Goal: Information Seeking & Learning: Learn about a topic

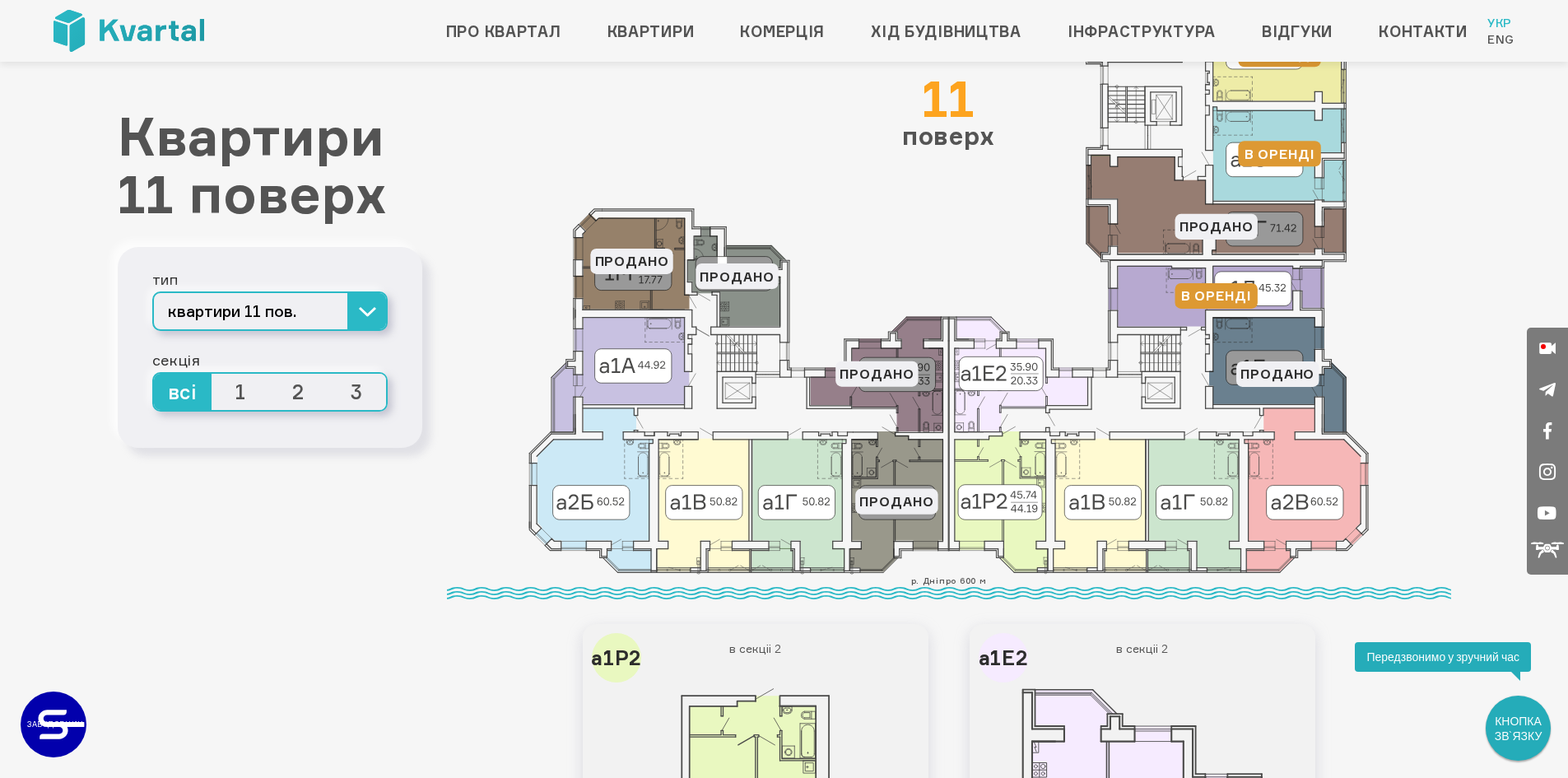
scroll to position [165, 0]
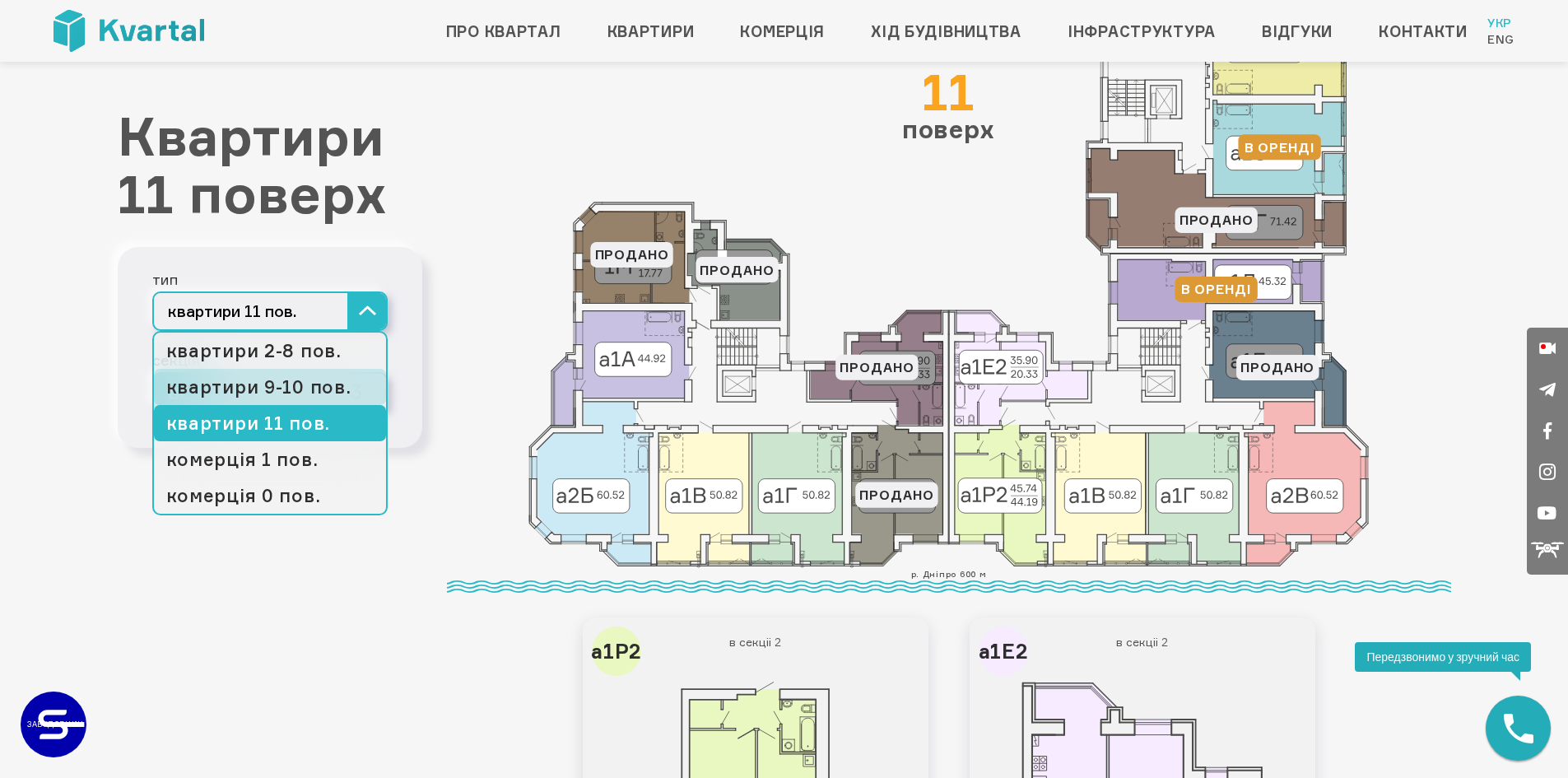
click at [296, 387] on link "квартири 9-10 пов." at bounding box center [270, 387] width 232 height 36
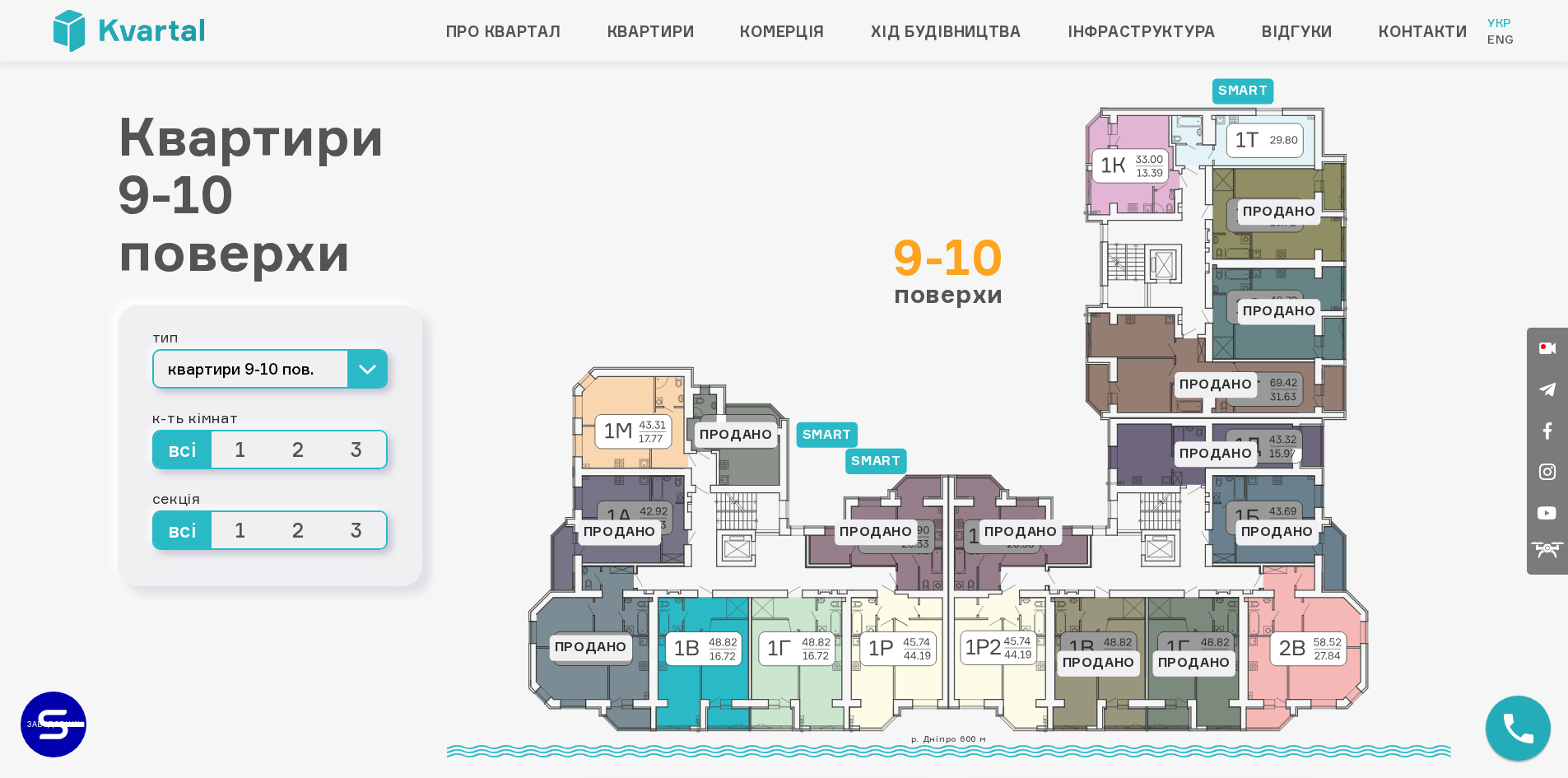
click at [740, 690] on icon at bounding box center [702, 664] width 93 height 134
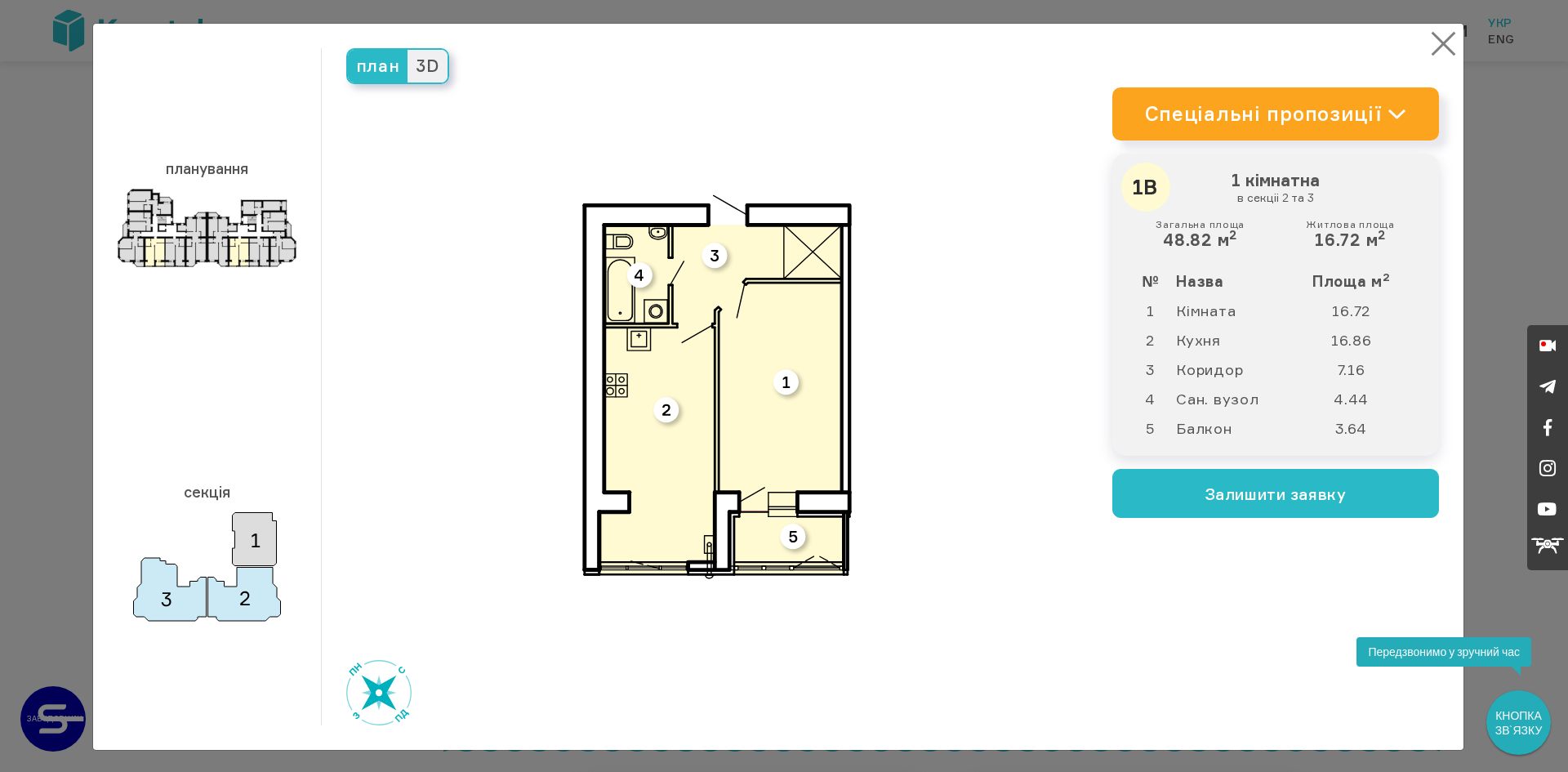
click at [1440, 49] on button "×" at bounding box center [1443, 44] width 32 height 32
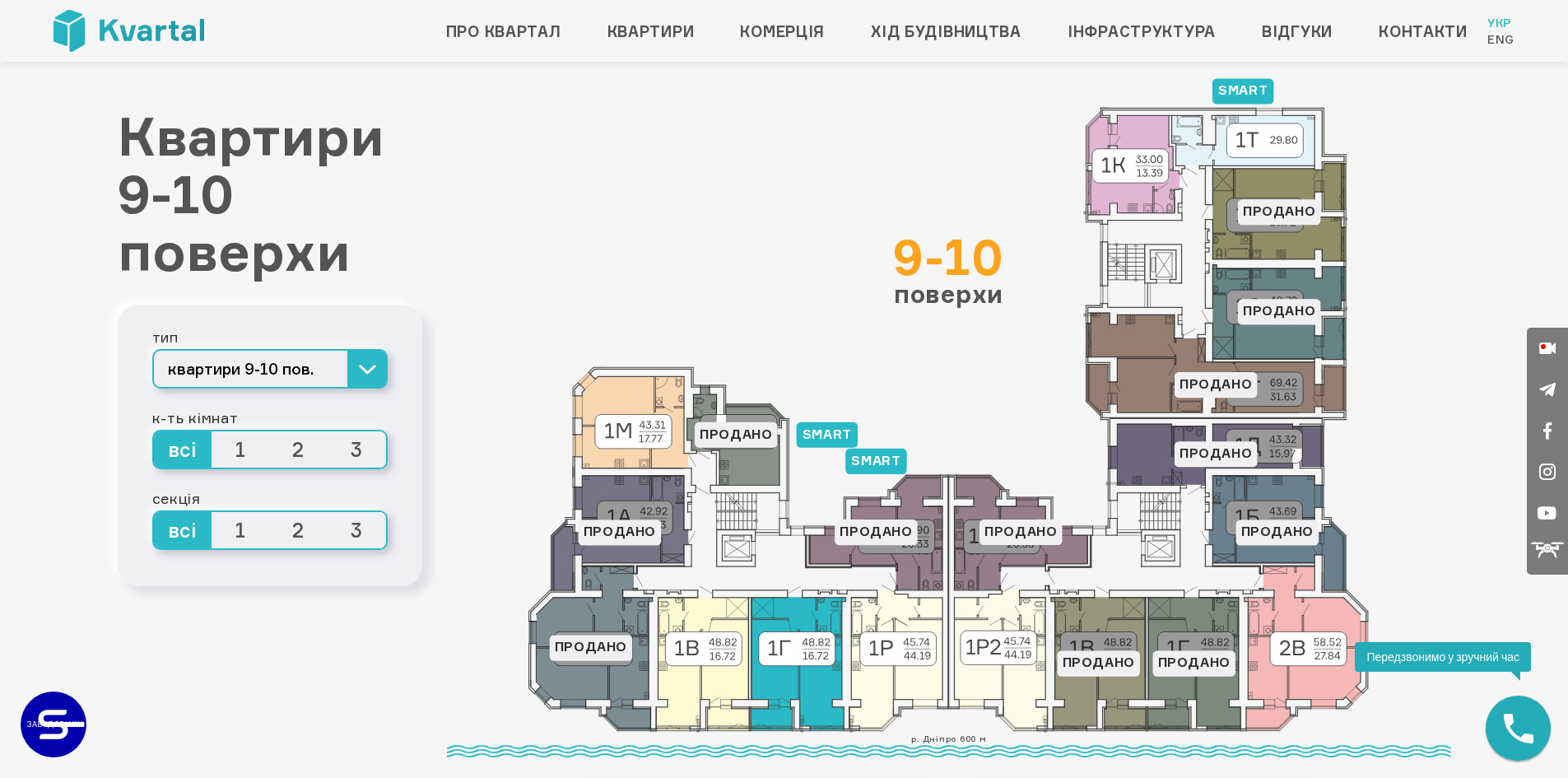
click at [781, 671] on icon at bounding box center [798, 664] width 95 height 134
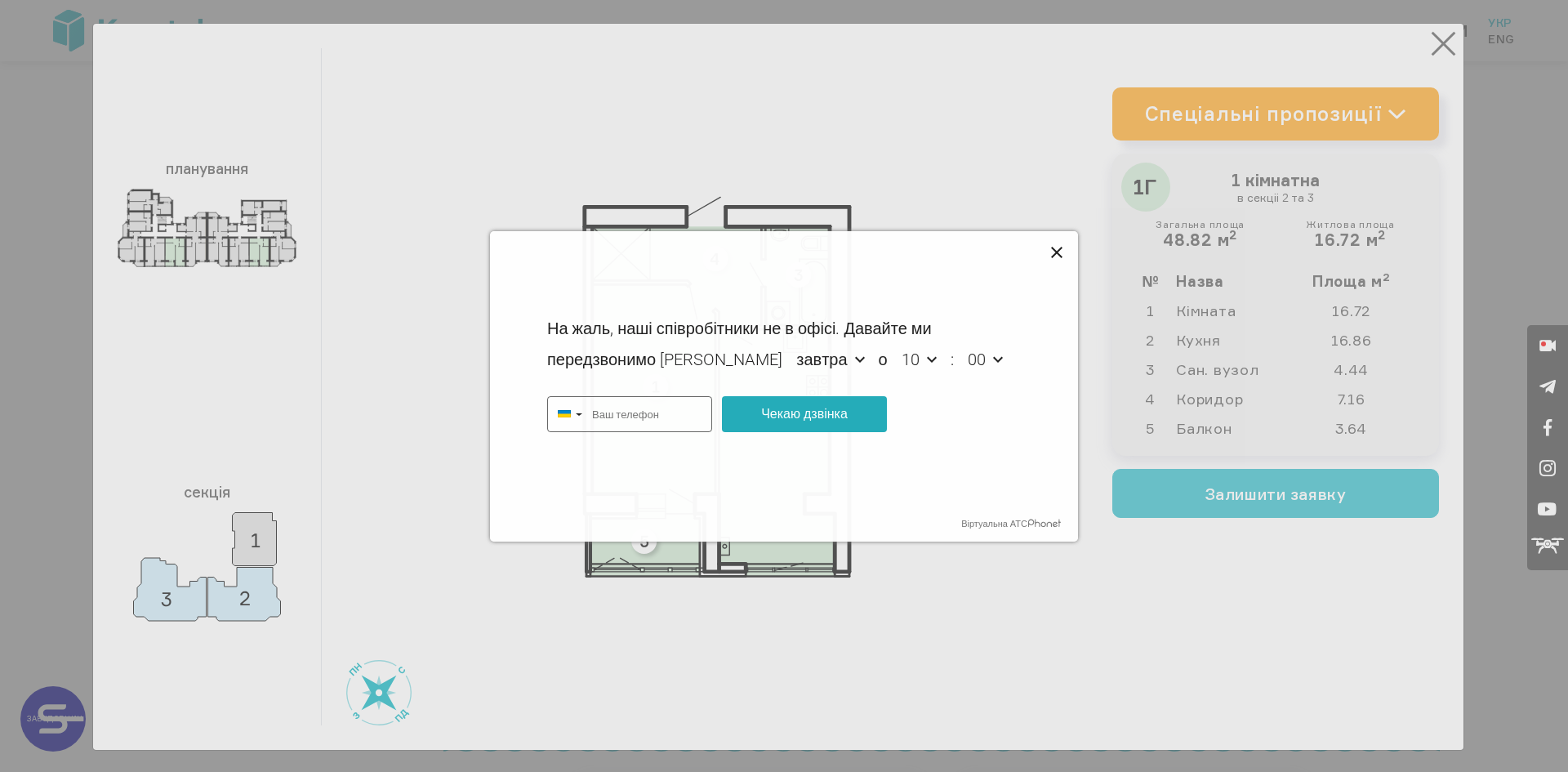
click at [1054, 258] on icon at bounding box center [1057, 253] width 20 height 20
type input "+380"
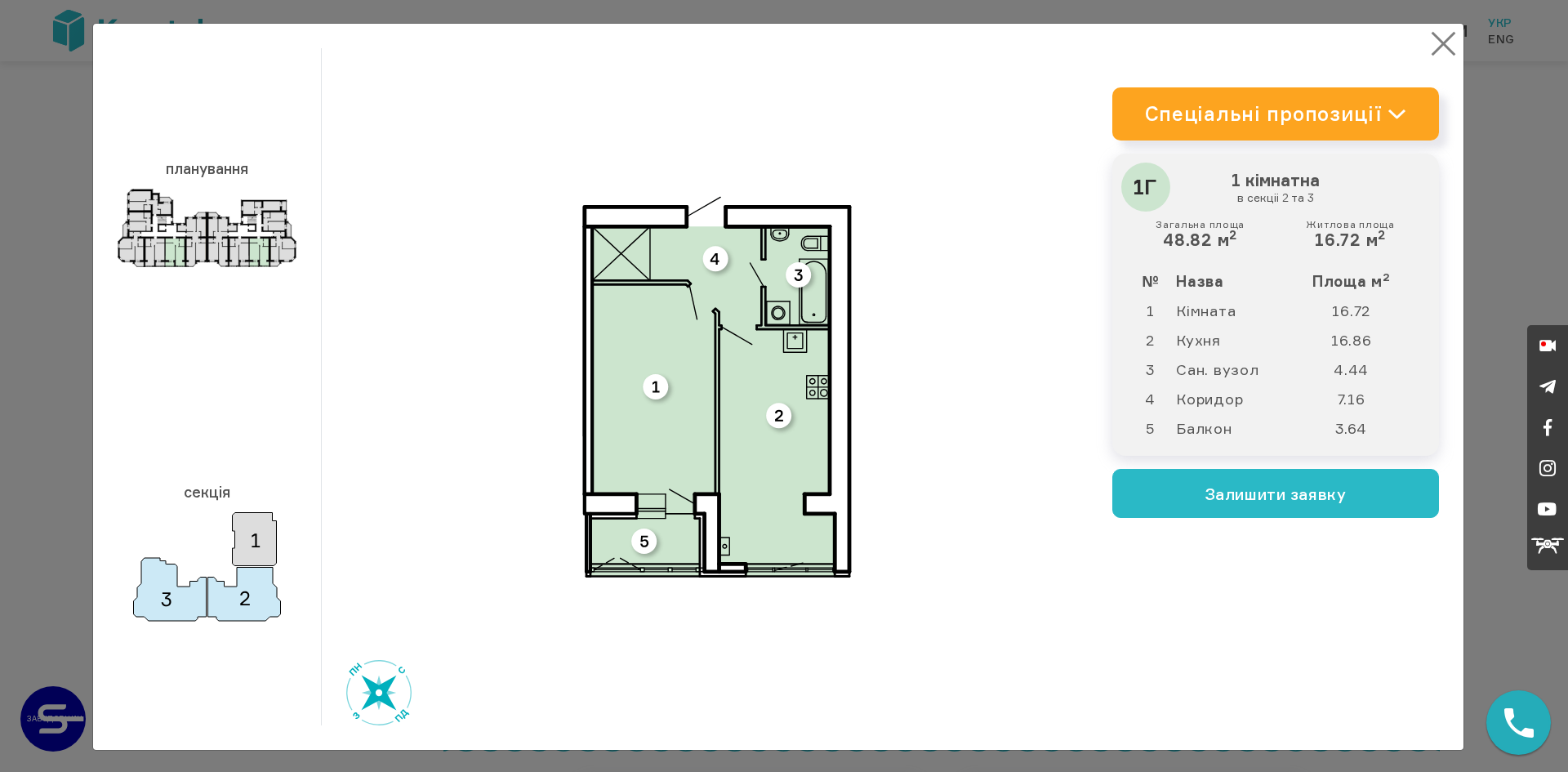
click at [1431, 42] on button "×" at bounding box center [1443, 44] width 32 height 32
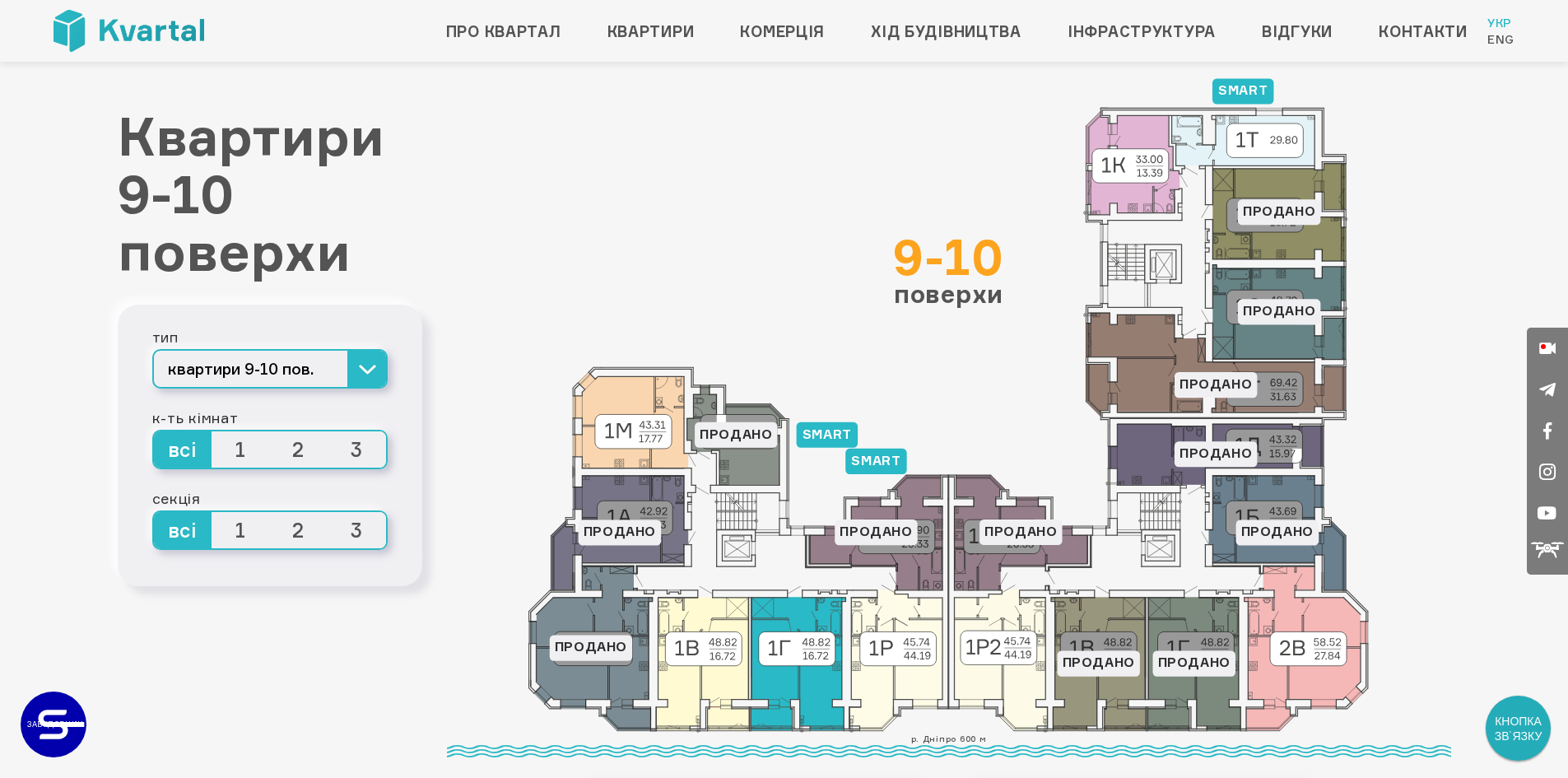
click at [776, 684] on icon at bounding box center [798, 664] width 95 height 134
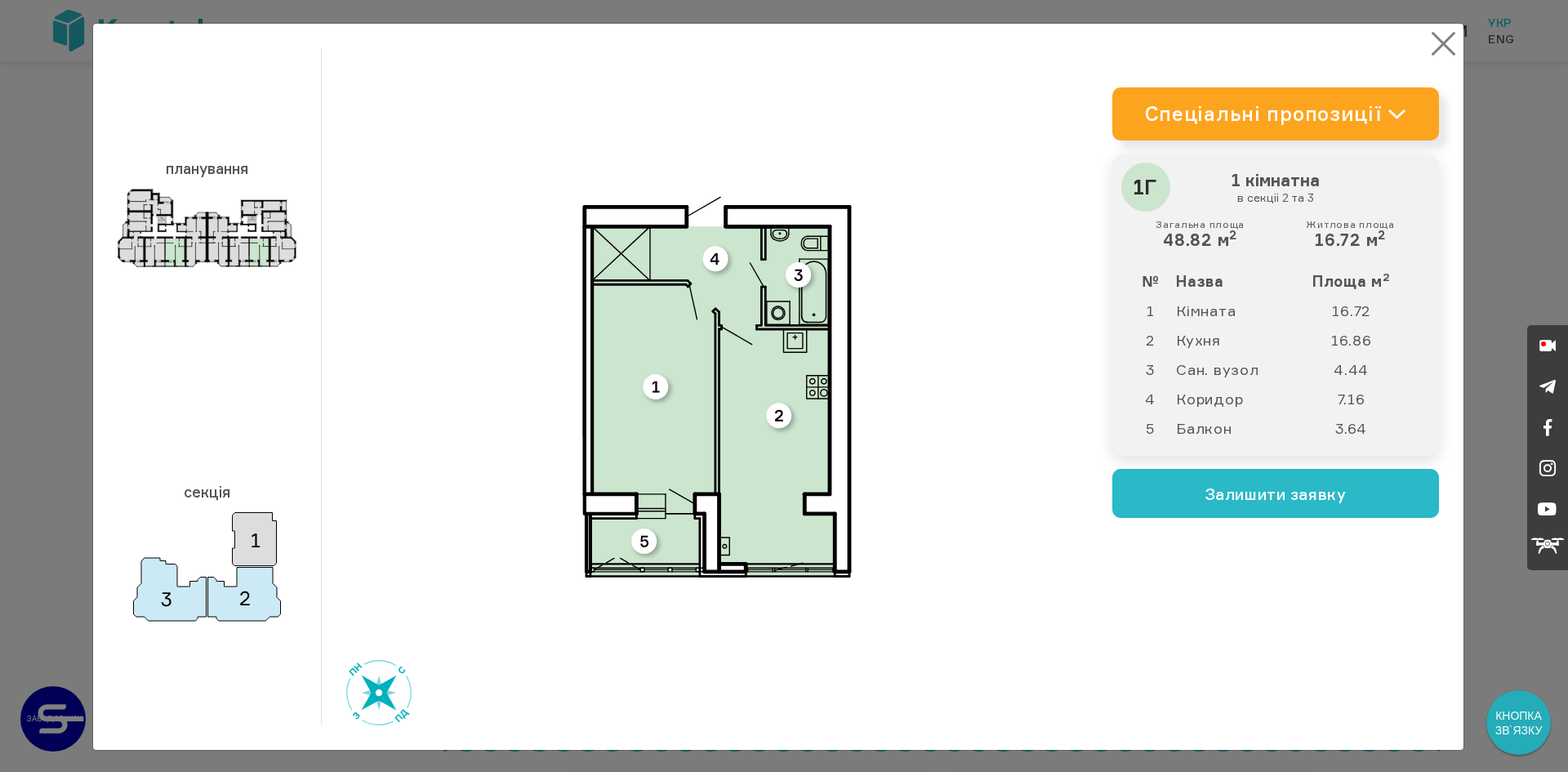
click at [1438, 50] on button "×" at bounding box center [1443, 44] width 32 height 32
